Goal: Use online tool/utility

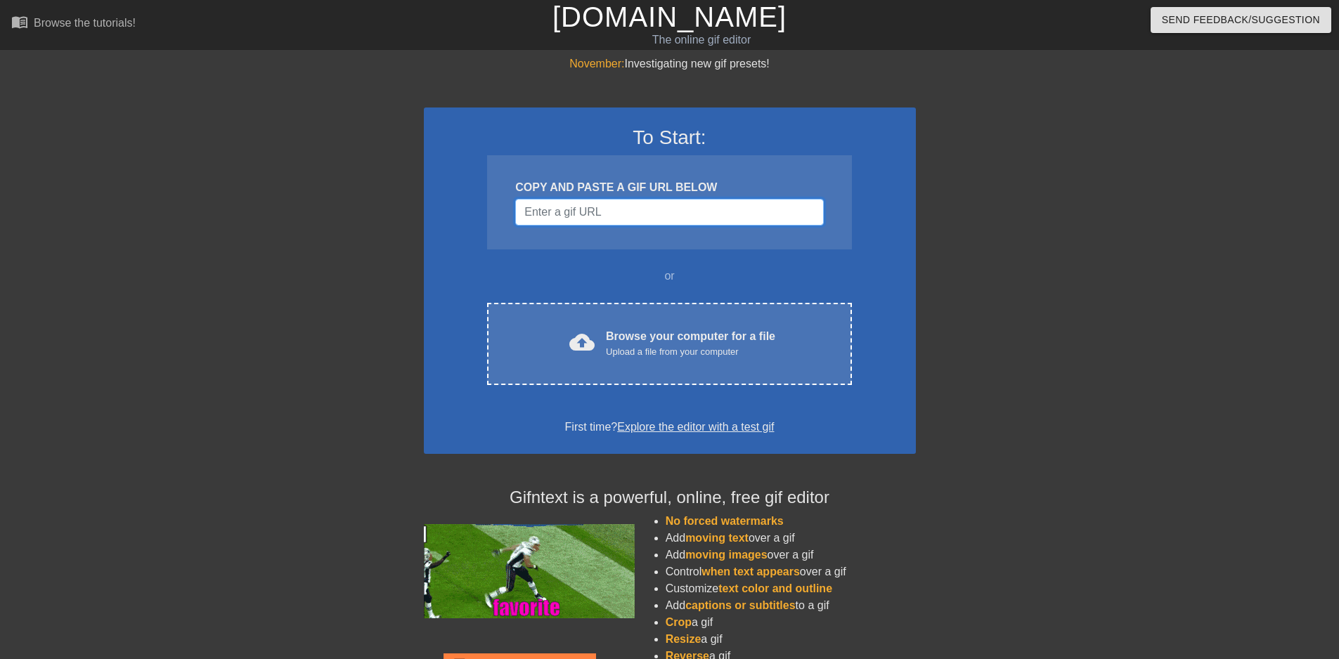
click at [709, 204] on input "Username" at bounding box center [669, 212] width 308 height 27
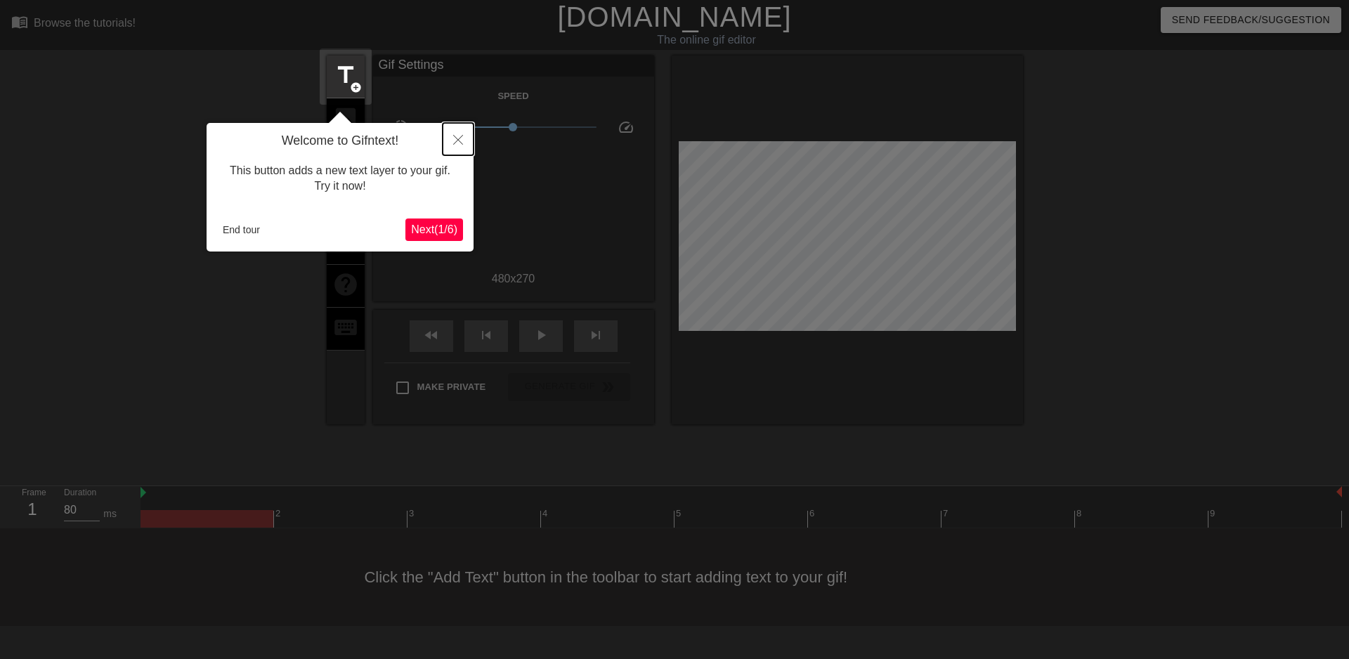
click at [455, 141] on icon "Close" at bounding box center [458, 140] width 10 height 10
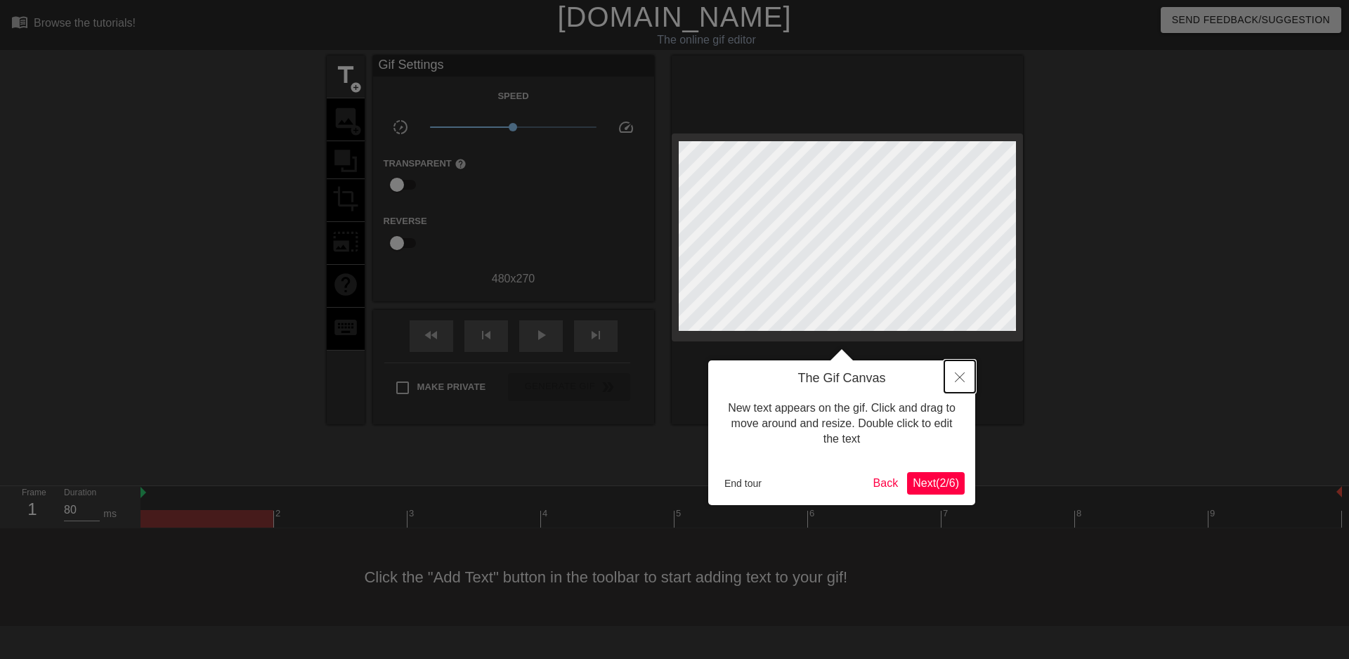
click at [960, 377] on icon "Close" at bounding box center [960, 377] width 10 height 10
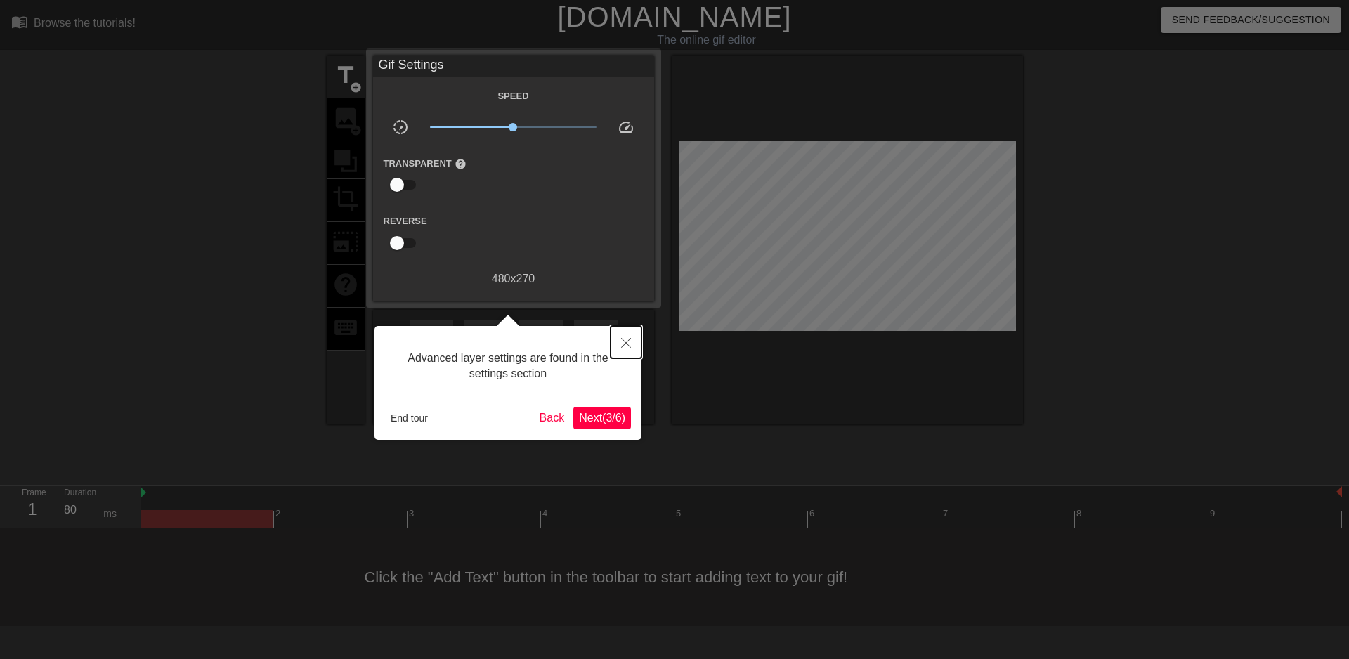
click at [624, 344] on icon "Close" at bounding box center [626, 343] width 10 height 10
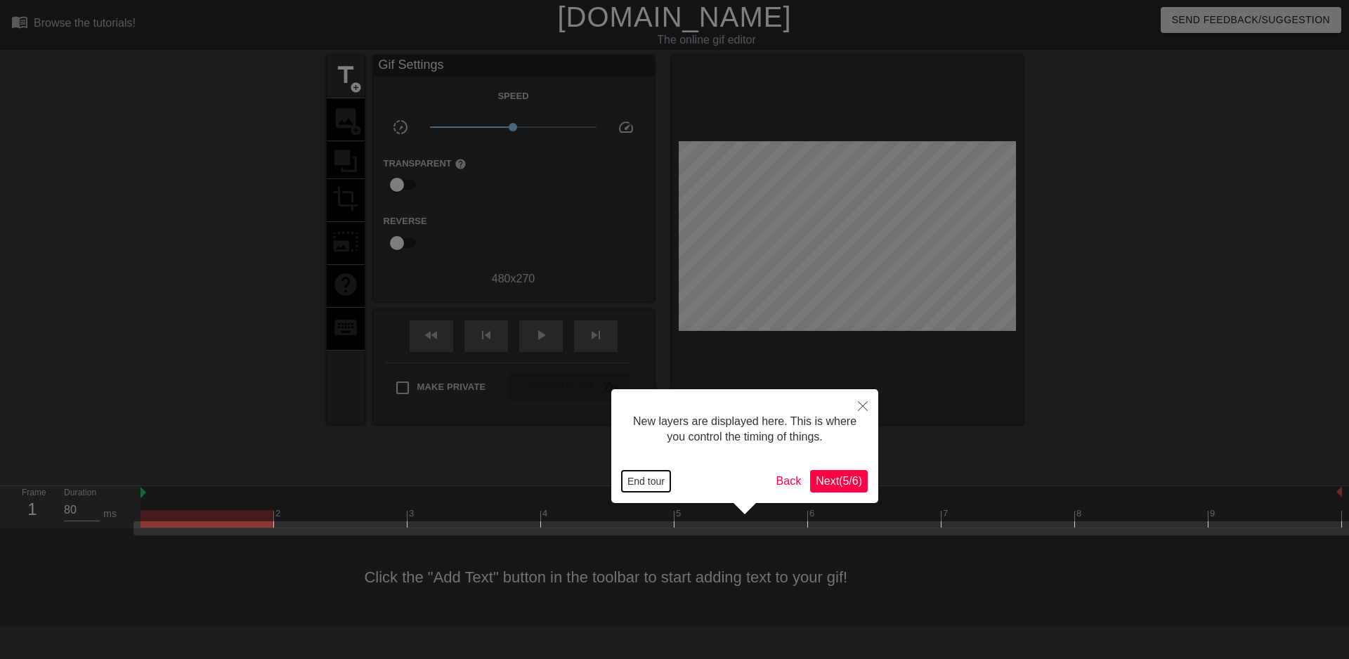
click at [651, 483] on button "End tour" at bounding box center [646, 481] width 48 height 21
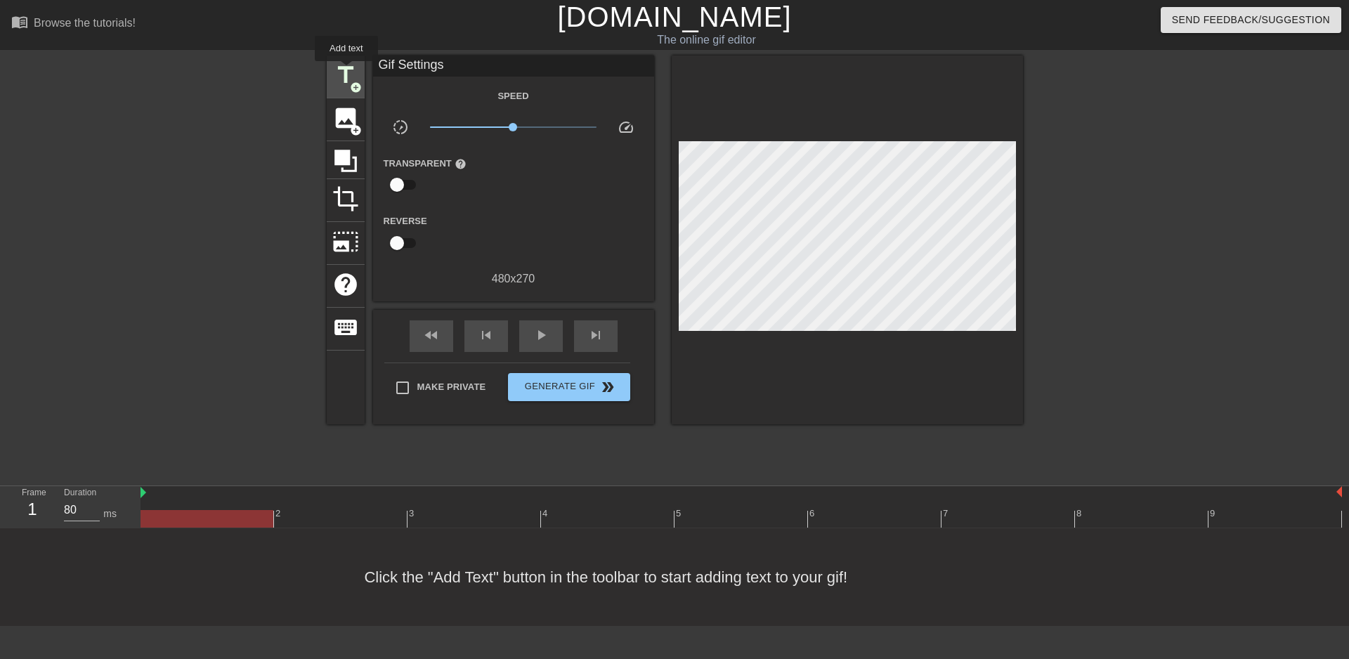
click at [346, 71] on span "title" at bounding box center [345, 75] width 27 height 27
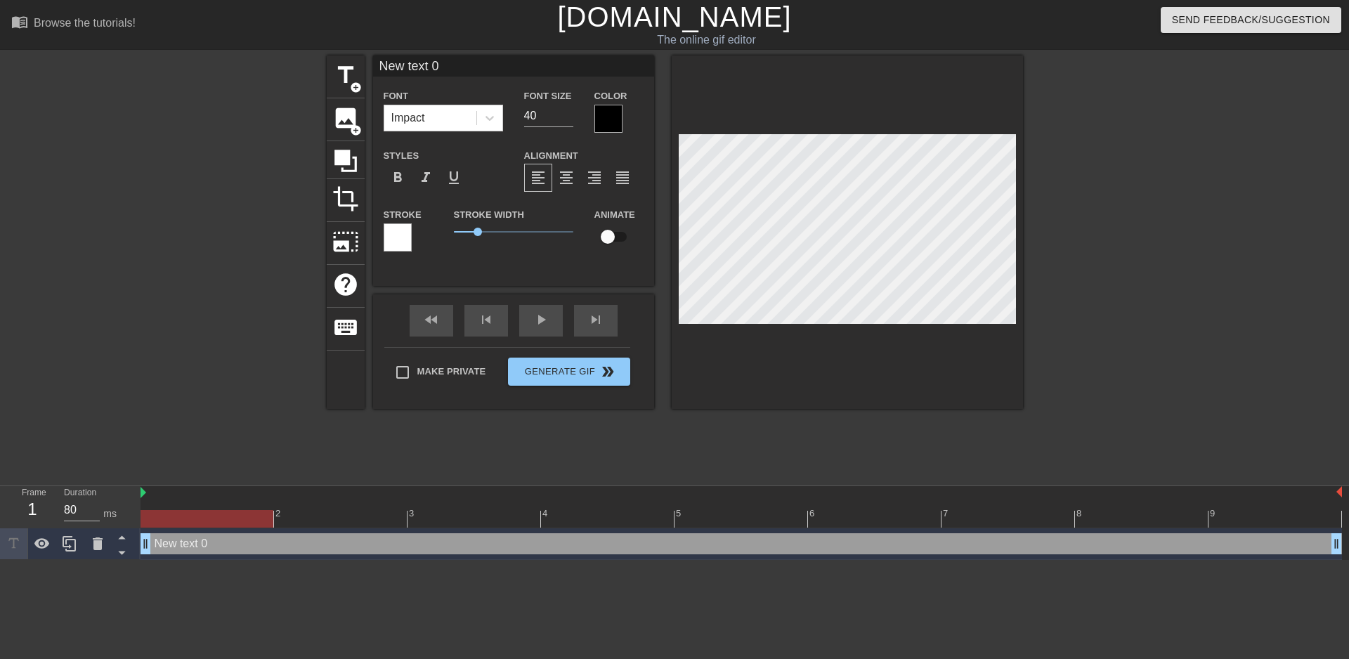
scroll to position [2, 4]
type input "J"
type textarea "J"
type input "Jo"
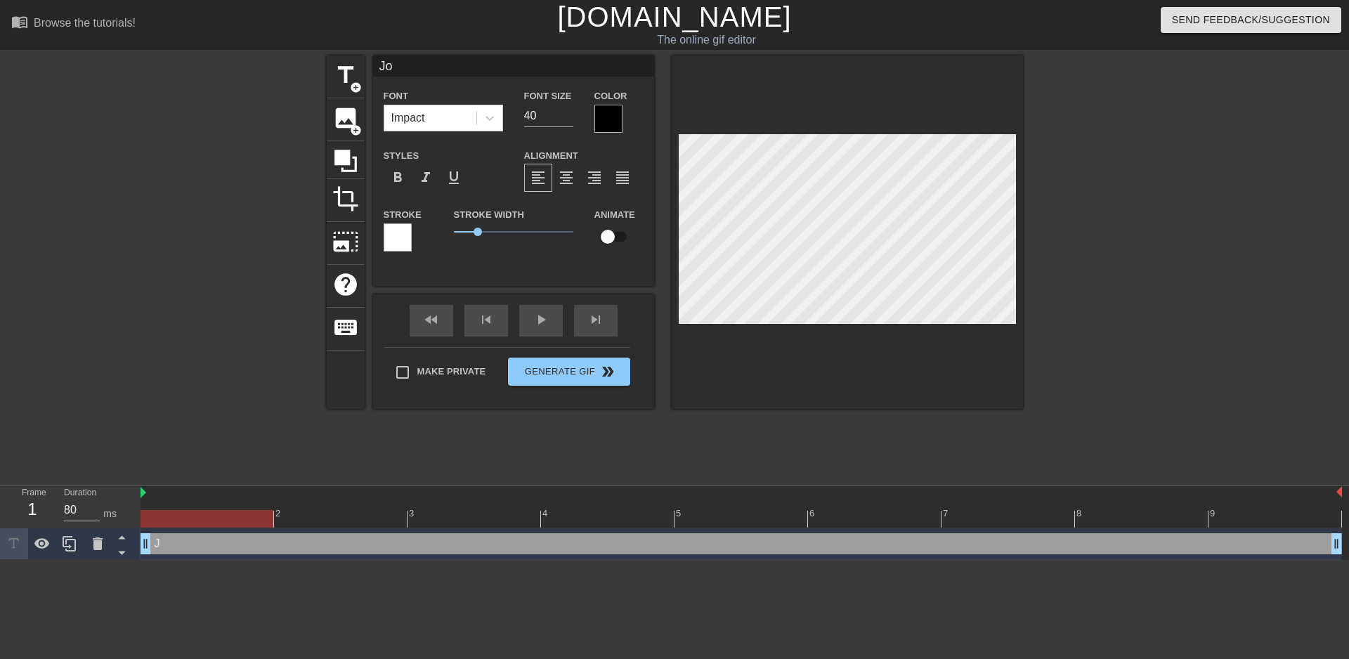
type textarea "[PERSON_NAME]"
type input "[PERSON_NAME]"
click at [1095, 223] on div at bounding box center [1145, 267] width 211 height 422
click at [340, 76] on span "title" at bounding box center [345, 75] width 27 height 27
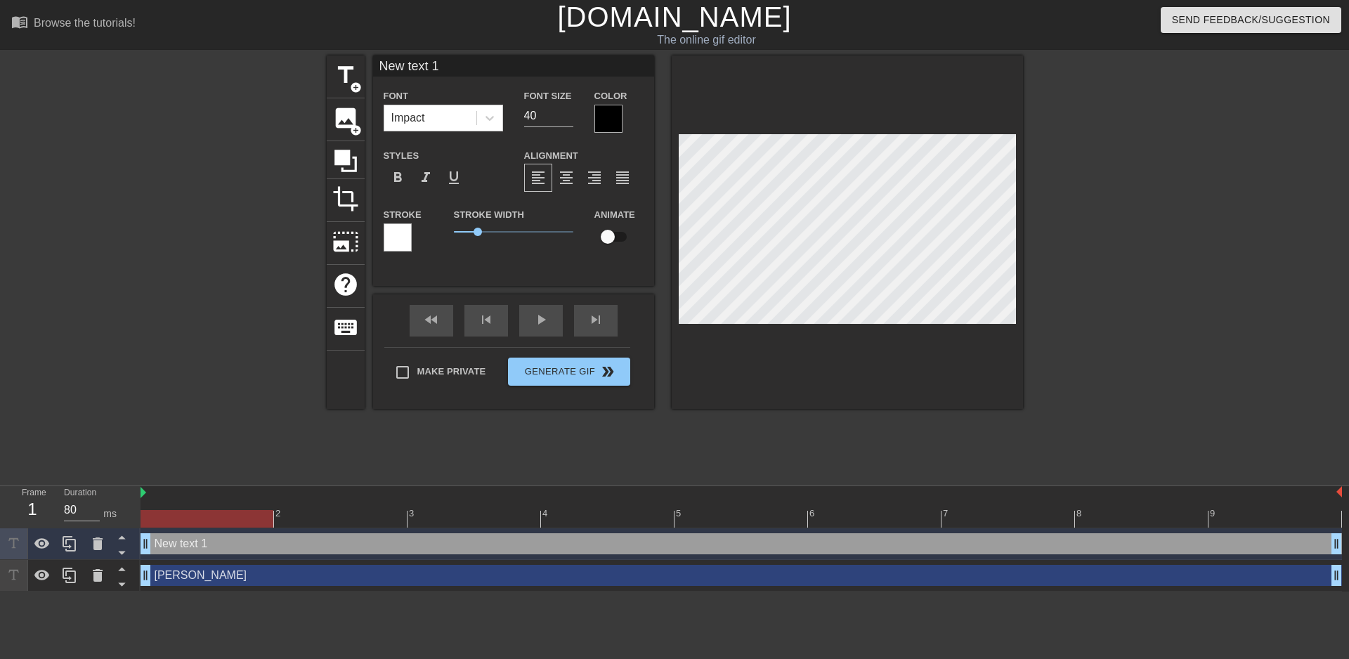
scroll to position [2, 4]
type input "R"
type textarea "R"
type input "T"
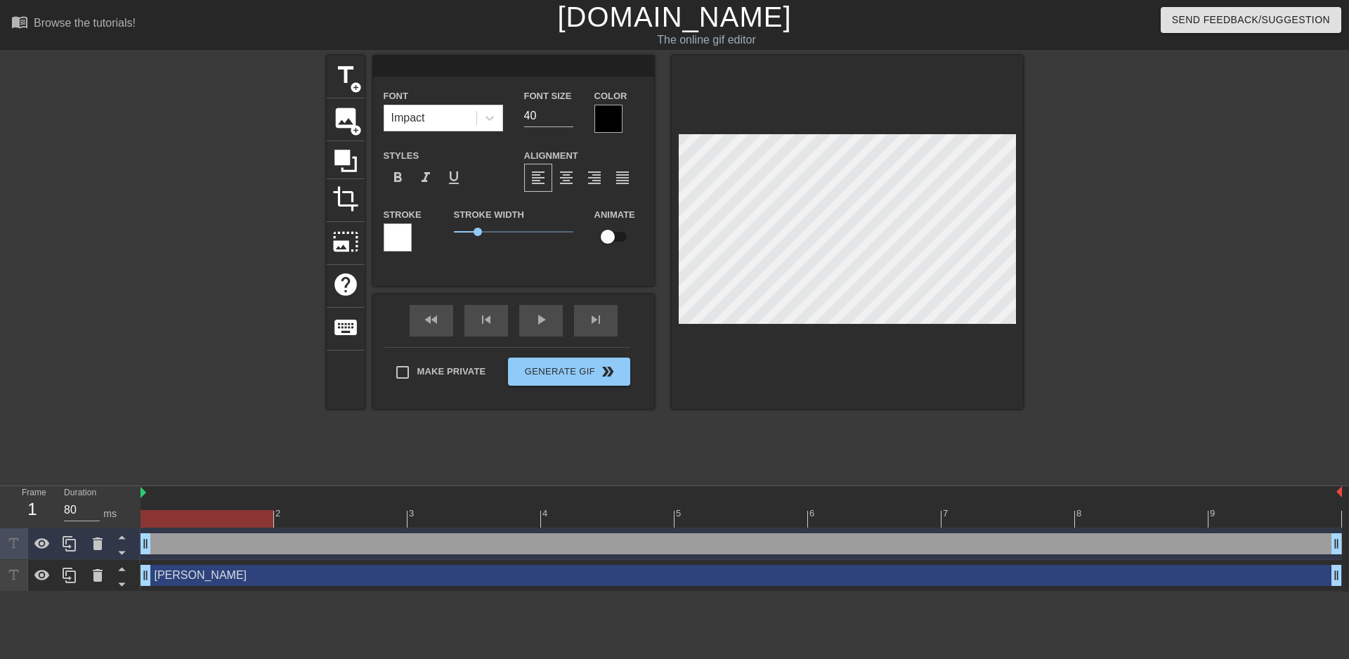
type textarea "T"
type input "Tj"
type textarea "Tj"
type input "Tje"
type textarea "Tje"
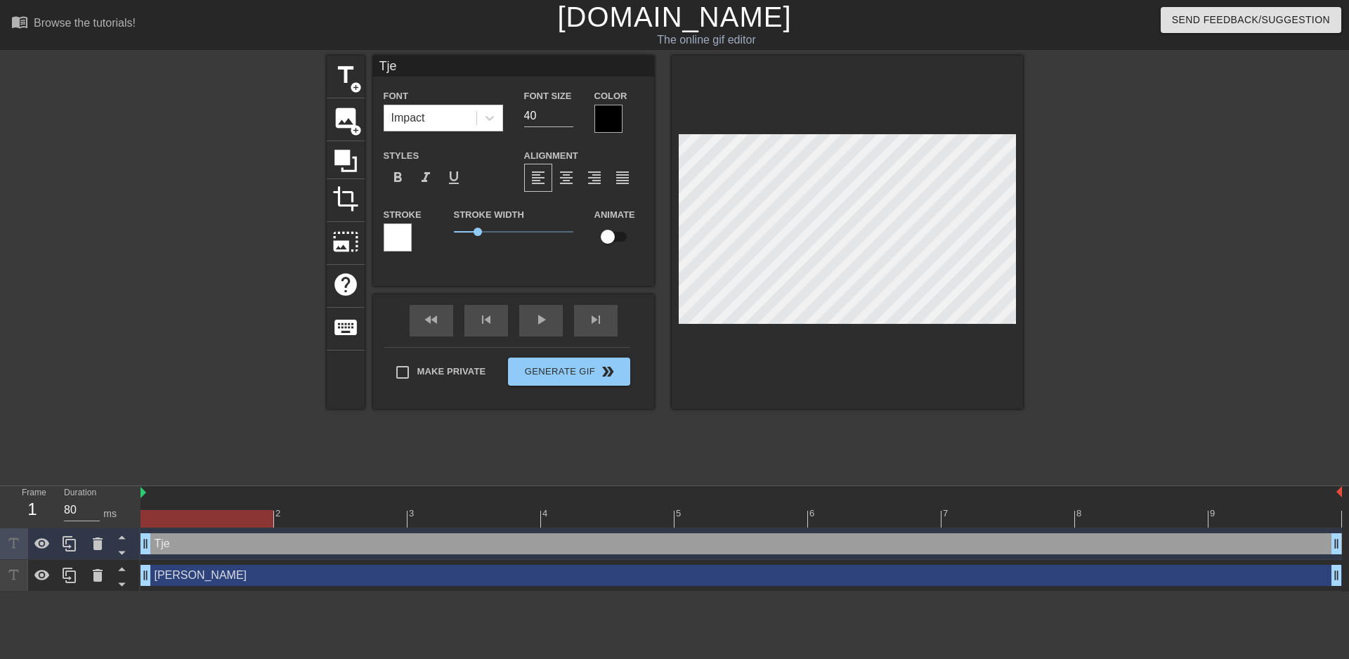
type input "Tjee"
type textarea "Tjee"
type input "[PERSON_NAME]"
type textarea "[PERSON_NAME]"
type input "[PERSON_NAME]"
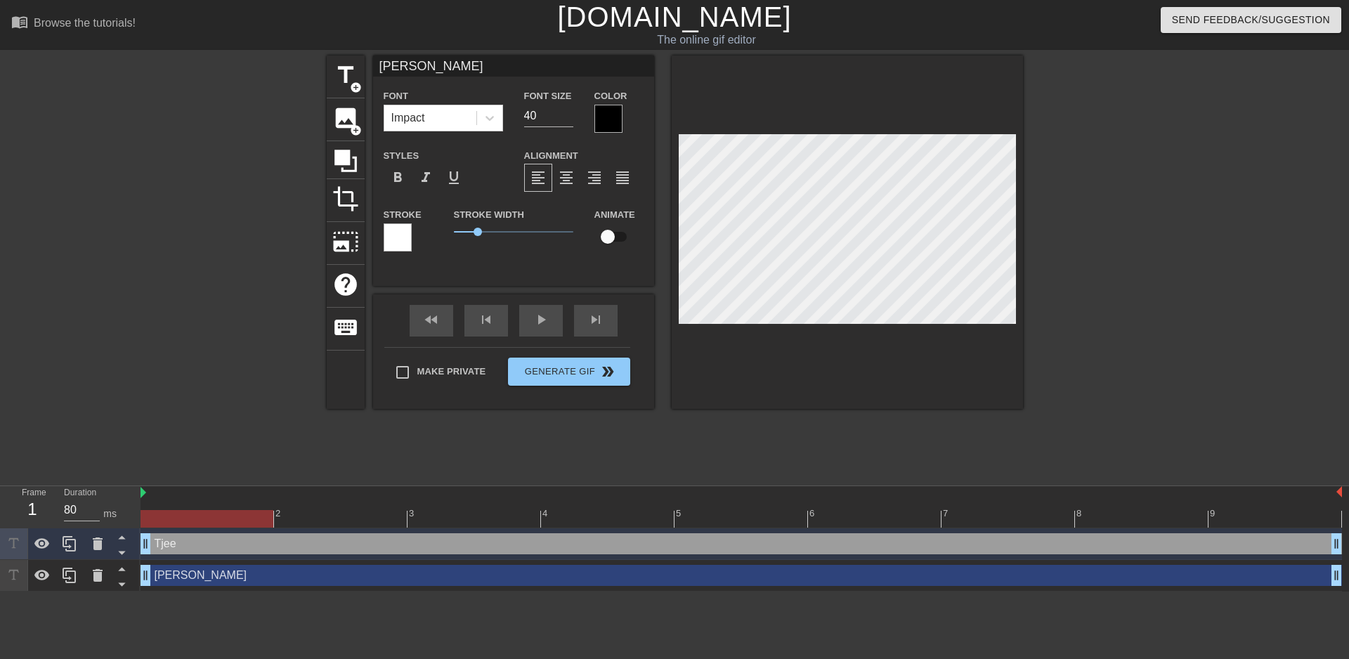
type textarea "[PERSON_NAME]"
click at [1168, 242] on div at bounding box center [1145, 267] width 211 height 422
click at [1143, 262] on div at bounding box center [1145, 267] width 211 height 422
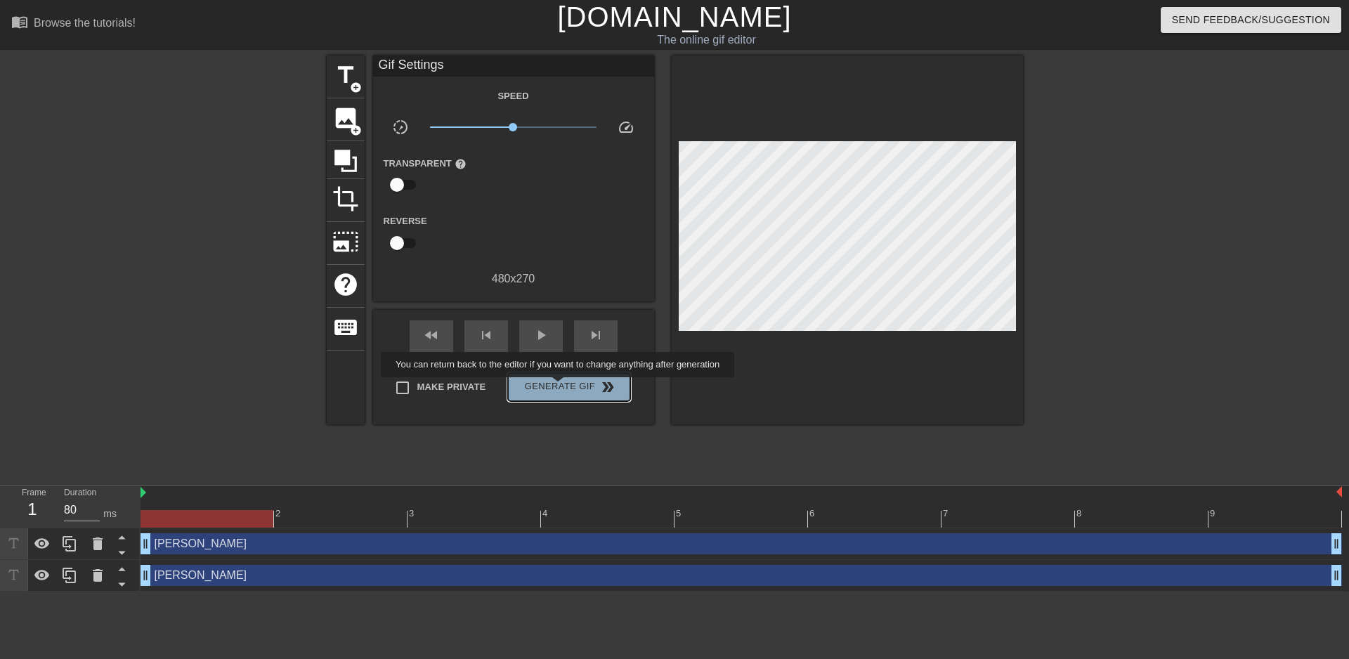
click at [559, 387] on span "Generate Gif double_arrow" at bounding box center [569, 387] width 110 height 17
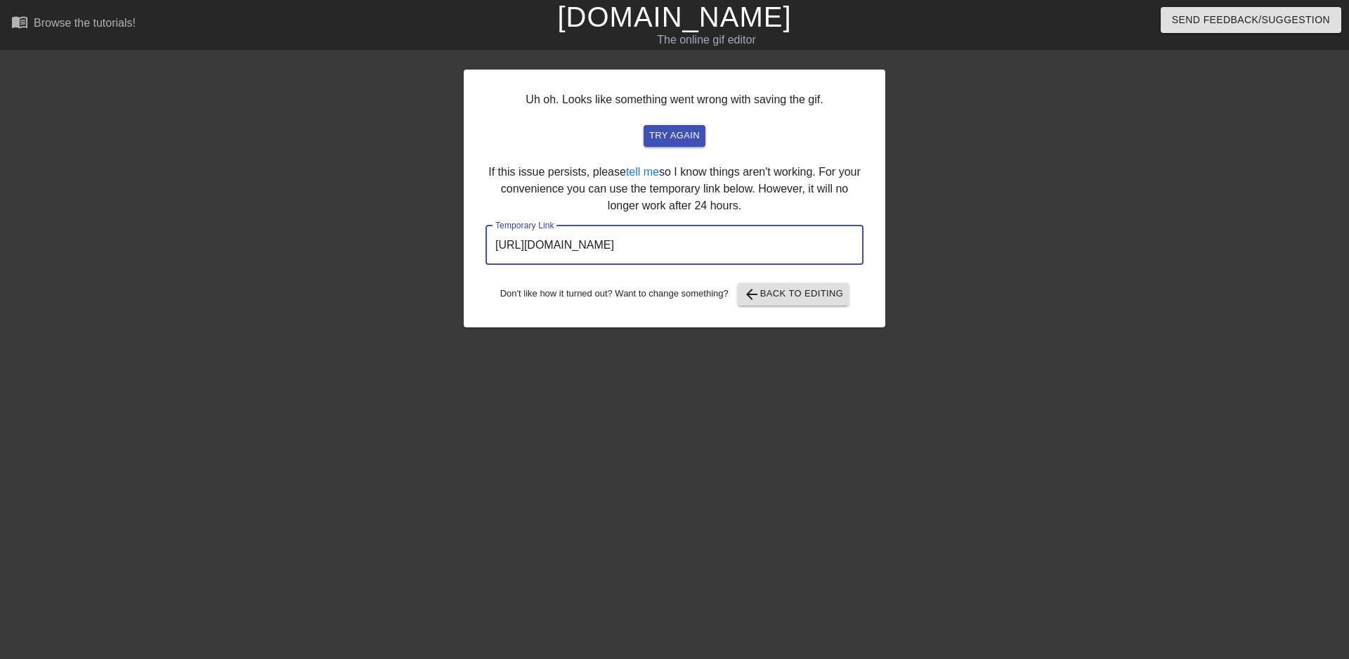
drag, startPoint x: 785, startPoint y: 252, endPoint x: 392, endPoint y: 242, distance: 393.0
click at [392, 242] on div "Uh oh. Looks like something went wrong with saving the gif. try again If this i…" at bounding box center [674, 267] width 1349 height 422
